Goal: Task Accomplishment & Management: Manage account settings

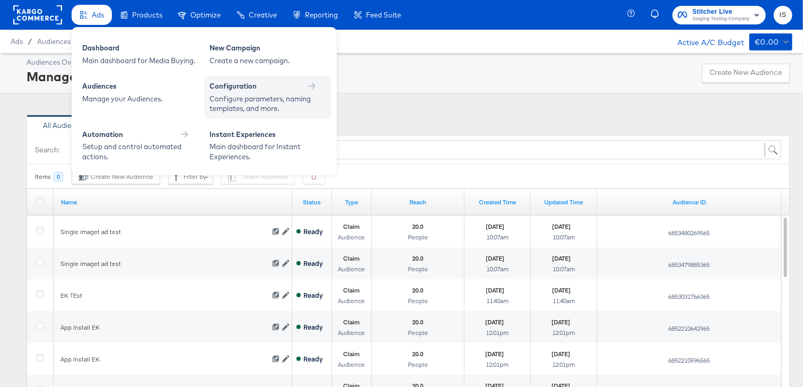
click at [287, 101] on div "Configure parameters, naming templates, and more." at bounding box center [262, 104] width 106 height 20
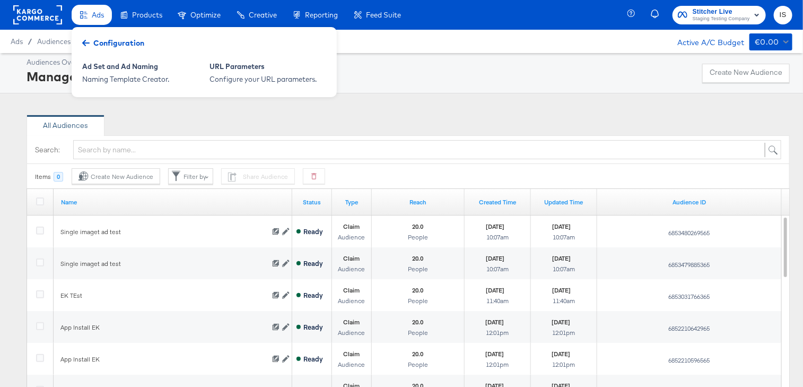
click at [90, 41] on div "Configuration" at bounding box center [113, 43] width 73 height 16
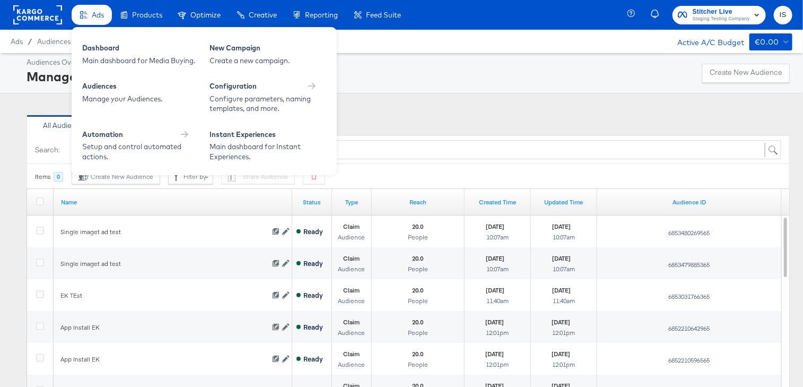
click at [417, 82] on div "Audiences Overview Manage Audiences Create New Audience" at bounding box center [408, 72] width 763 height 31
